Goal: Task Accomplishment & Management: Complete application form

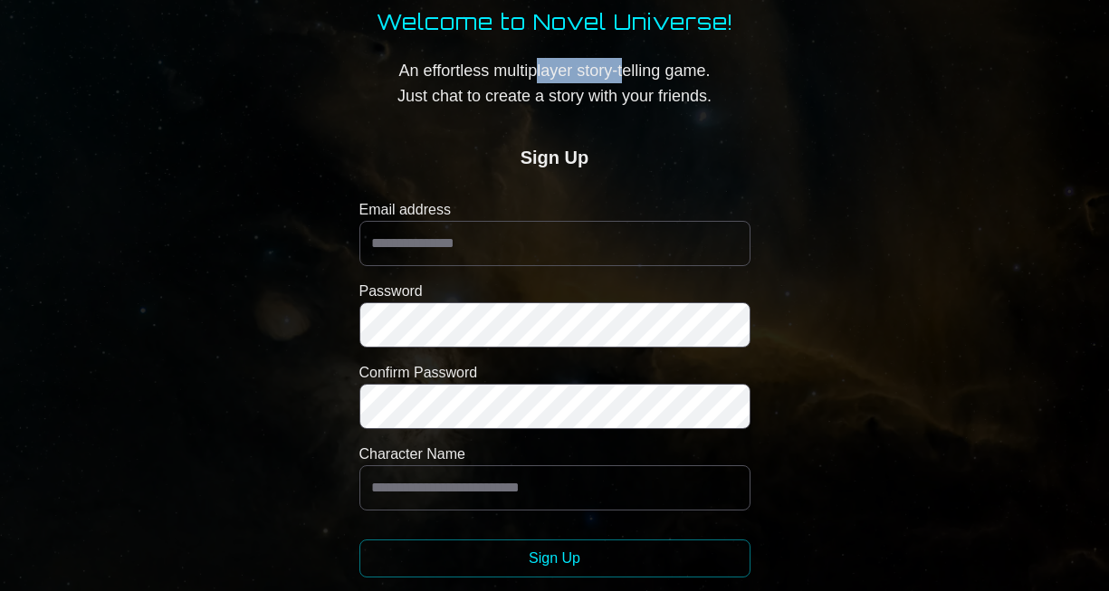
drag, startPoint x: 537, startPoint y: 71, endPoint x: 696, endPoint y: 124, distance: 168.0
click at [625, 72] on p "An effortless multiplayer story-telling game. Just chat to create a story with …" at bounding box center [555, 83] width 357 height 51
click at [783, 153] on body "**********" at bounding box center [554, 394] width 1109 height 788
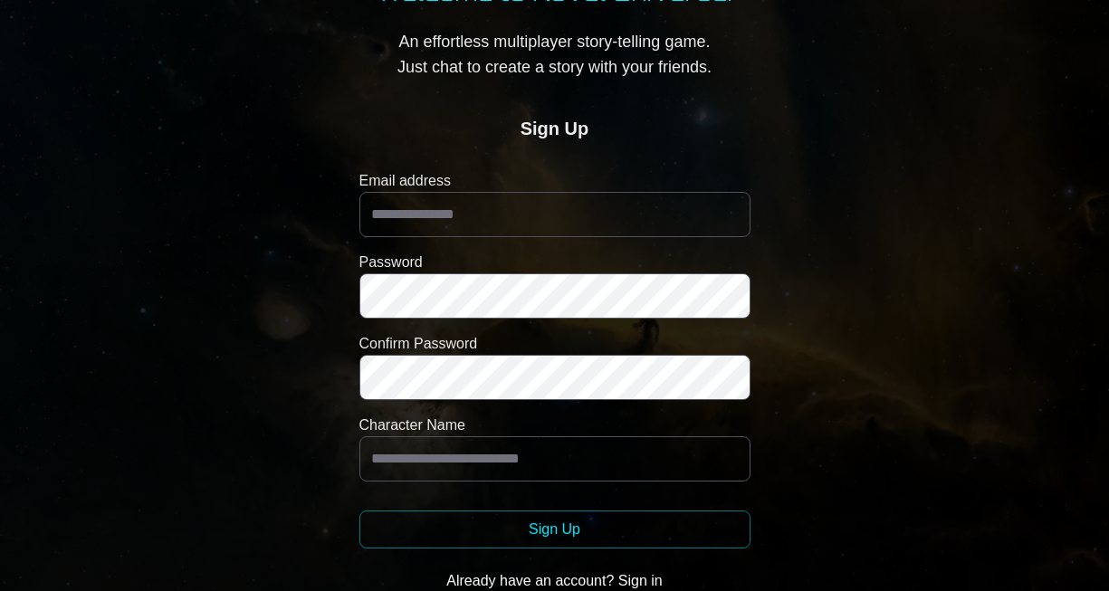
scroll to position [44, 0]
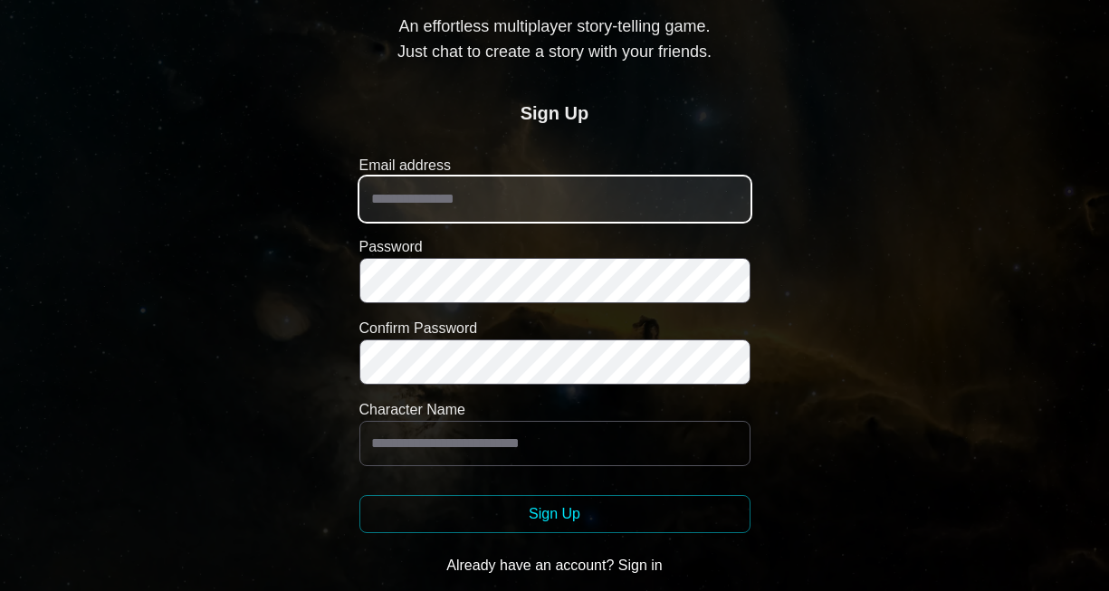
click at [526, 203] on input "Email address" at bounding box center [554, 199] width 391 height 45
type input "**********"
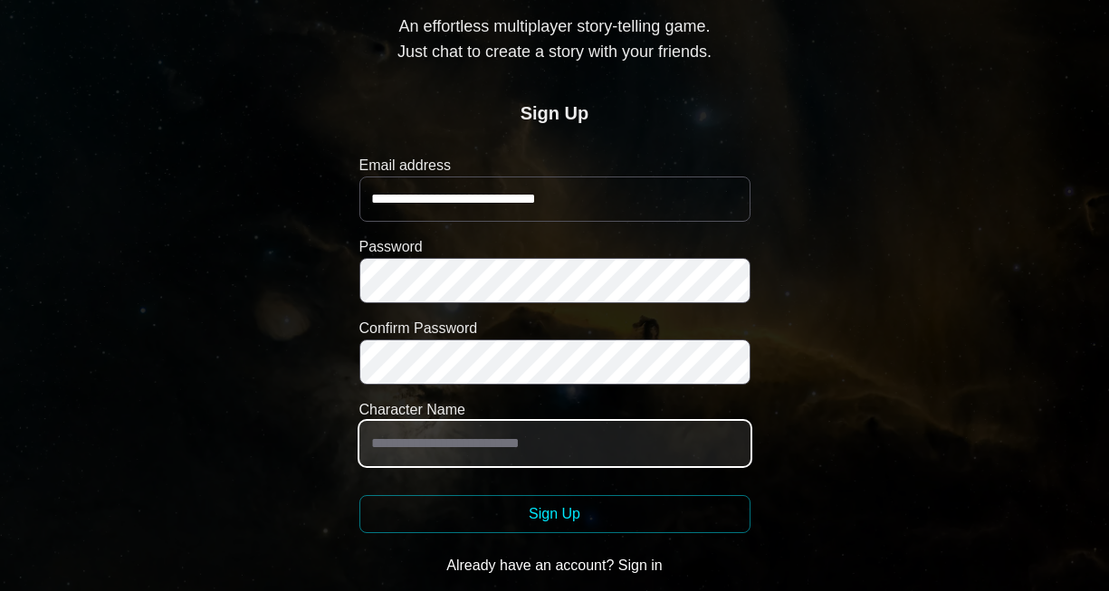
click at [535, 441] on input "Character Name" at bounding box center [554, 443] width 391 height 45
type input "**********"
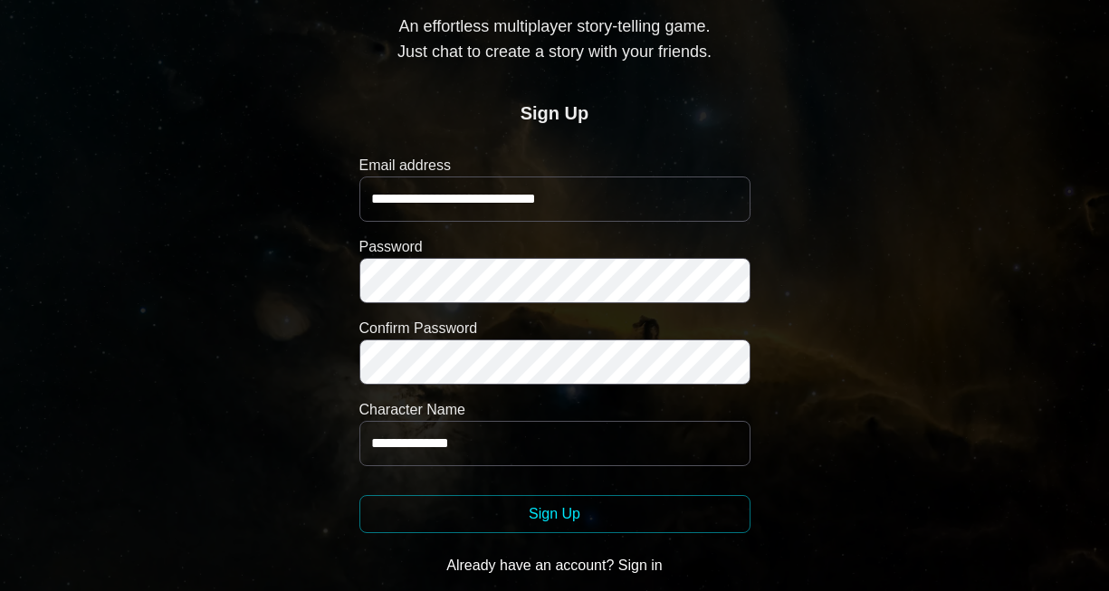
click at [563, 513] on button "Sign Up" at bounding box center [554, 514] width 391 height 38
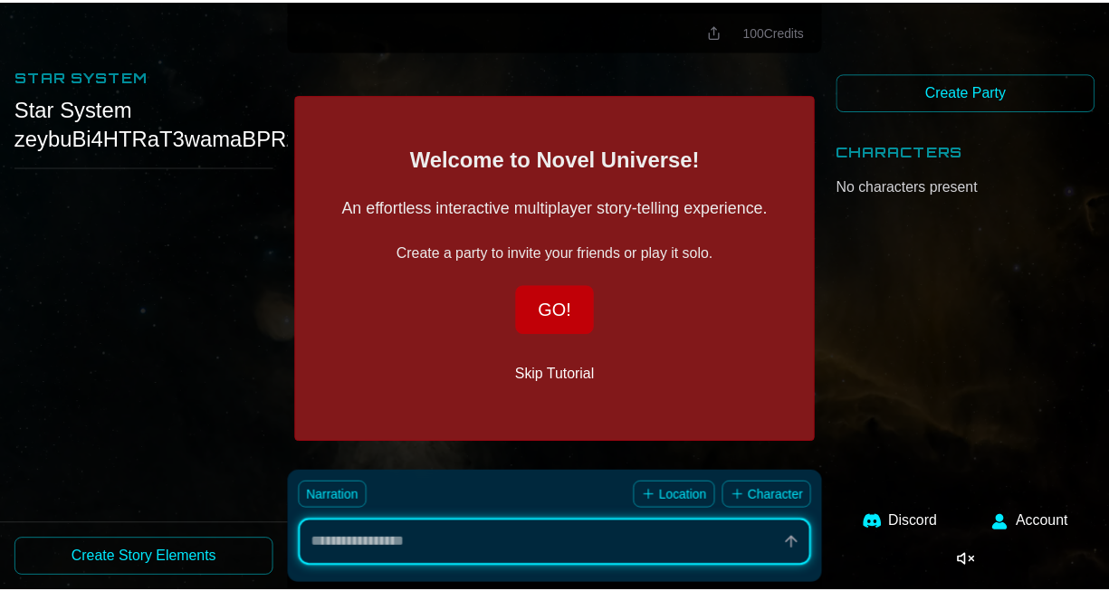
scroll to position [3, 0]
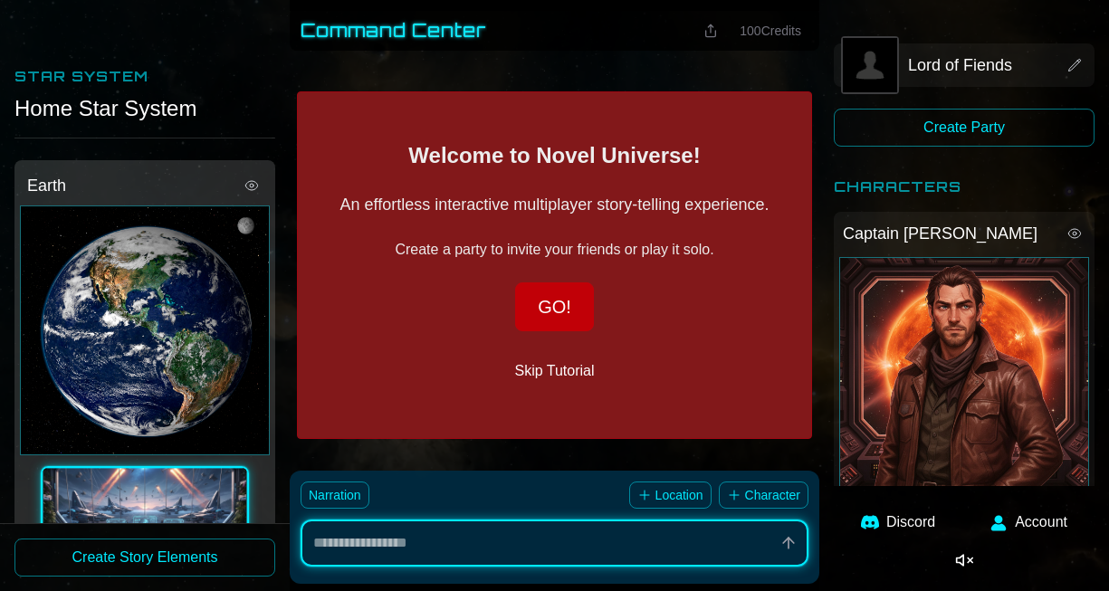
click at [577, 310] on button "GO!" at bounding box center [554, 306] width 79 height 49
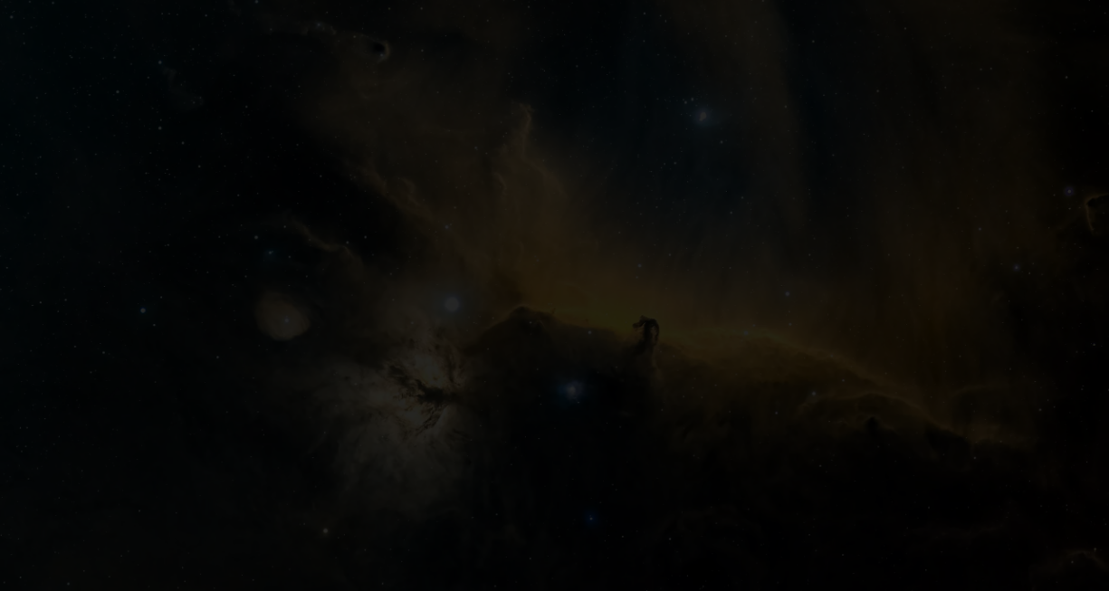
scroll to position [3, 0]
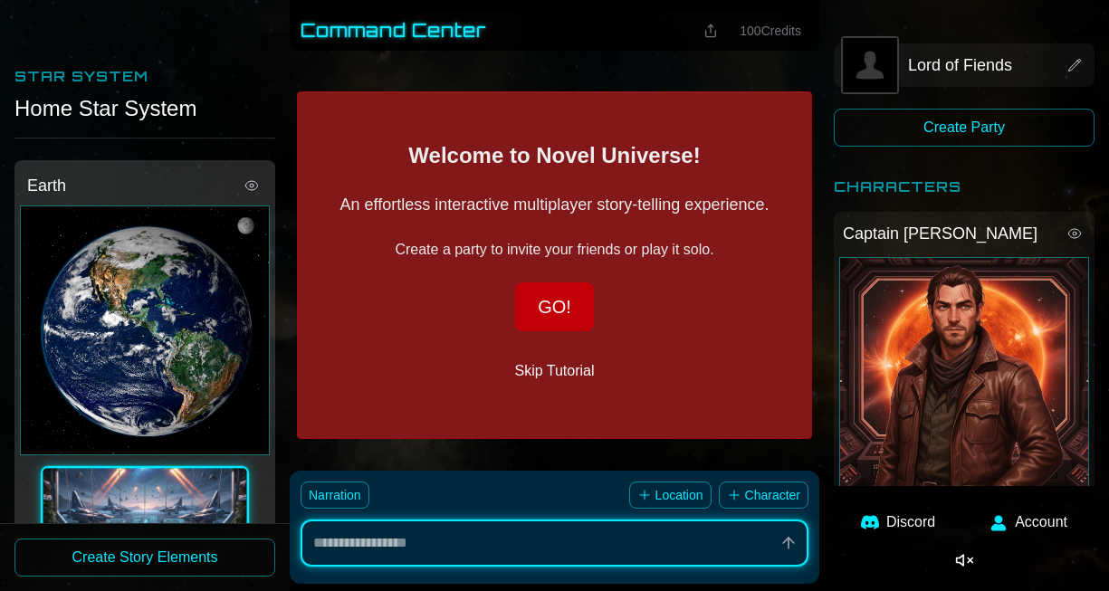
click at [577, 310] on button "GO!" at bounding box center [554, 306] width 79 height 49
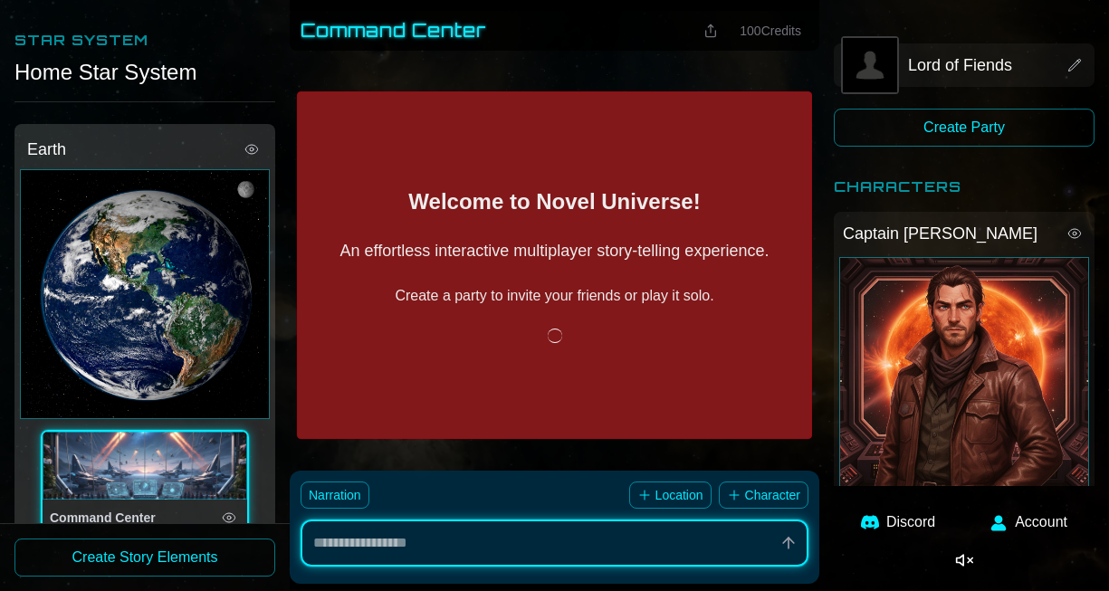
scroll to position [71, 0]
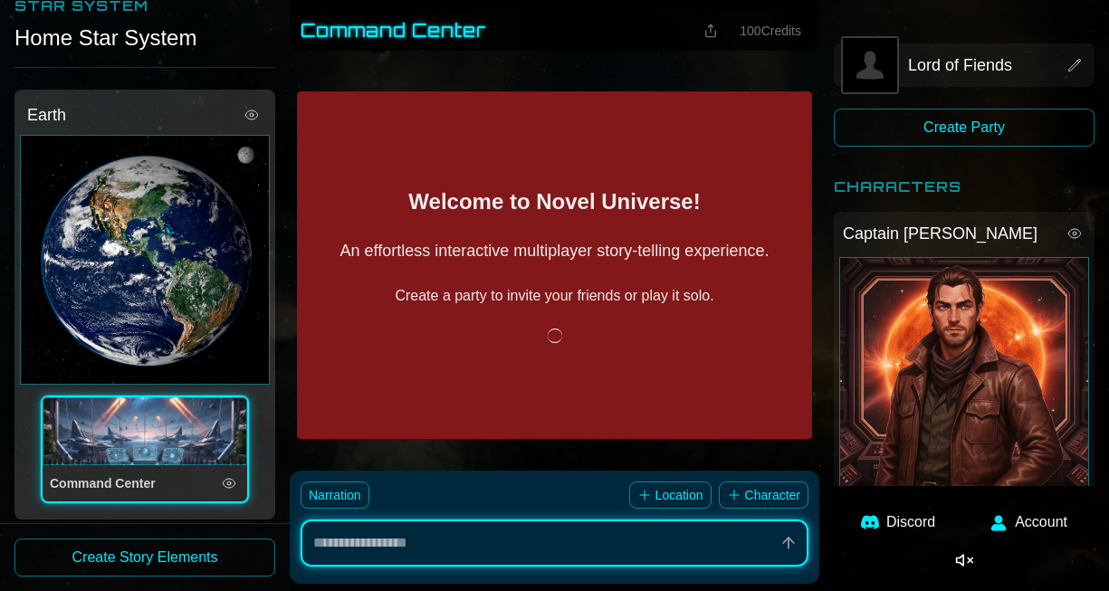
type textarea "*"
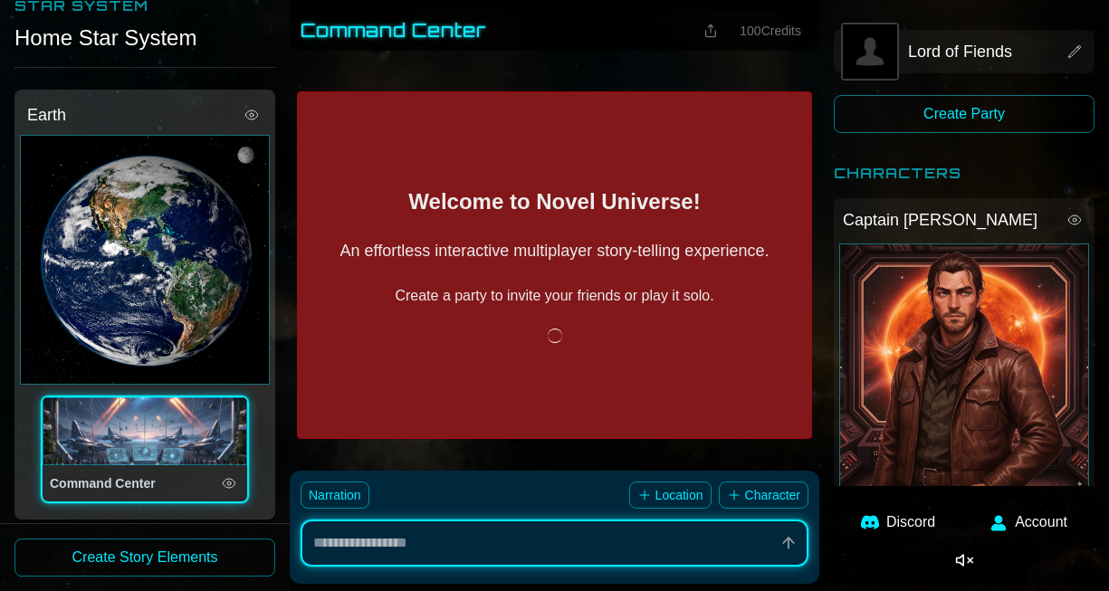
scroll to position [0, 0]
